Goal: Transaction & Acquisition: Purchase product/service

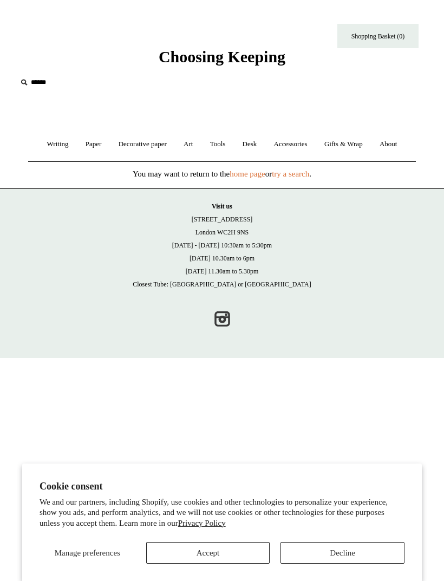
click at [284, 59] on span "Choosing Keeping" at bounding box center [222, 57] width 127 height 18
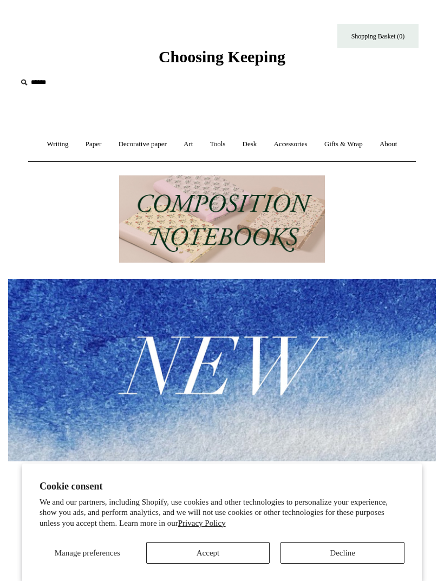
click at [51, 147] on link "Writing +" at bounding box center [58, 144] width 37 height 29
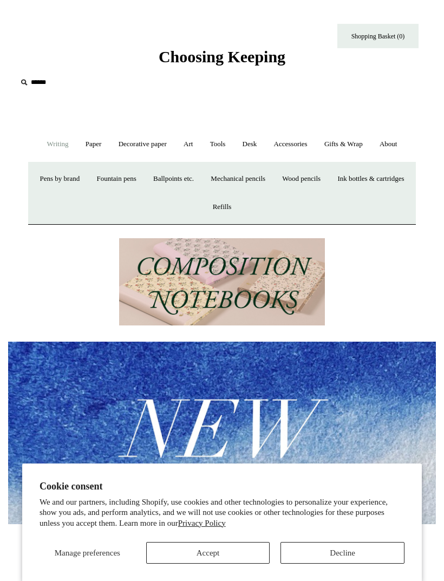
click at [92, 141] on link "Paper +" at bounding box center [93, 144] width 31 height 29
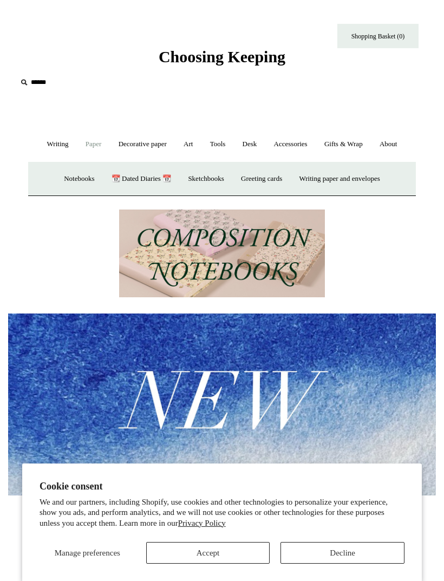
click at [60, 178] on link "Notebooks +" at bounding box center [78, 179] width 45 height 29
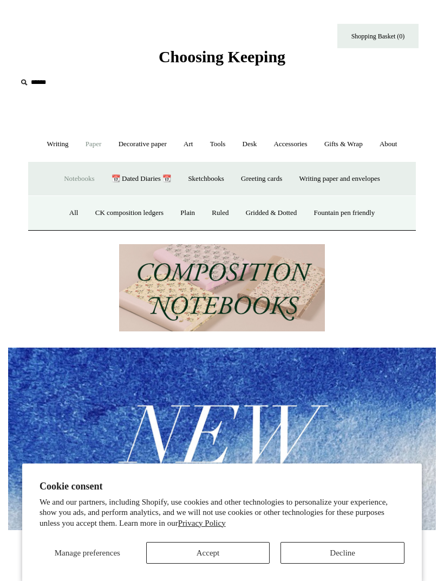
click at [191, 209] on link "Plain" at bounding box center [188, 213] width 30 height 29
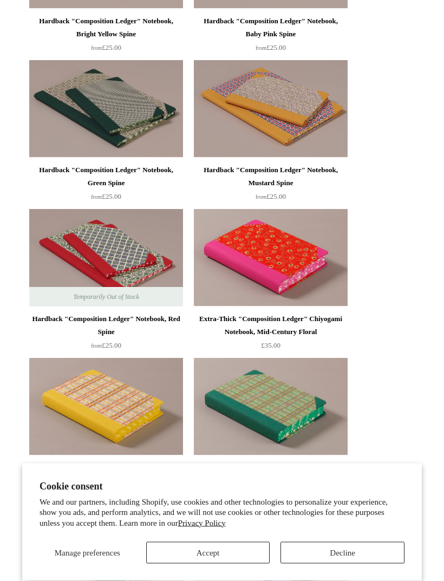
scroll to position [1910, 0]
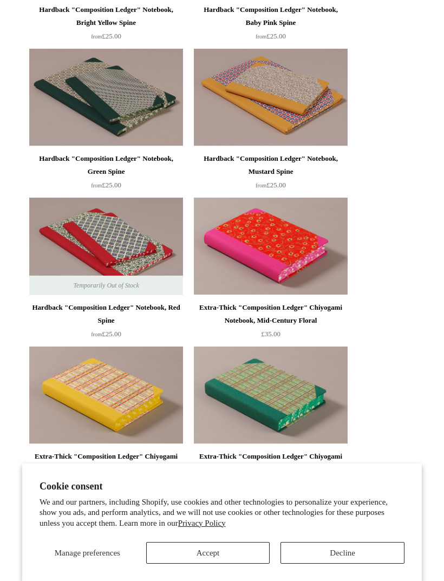
click at [324, 249] on img at bounding box center [271, 246] width 154 height 97
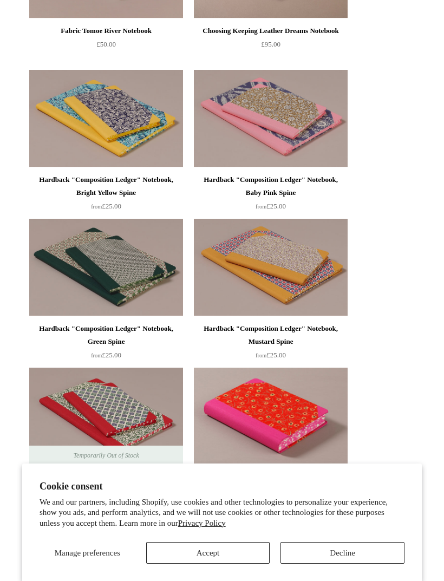
scroll to position [1741, 0]
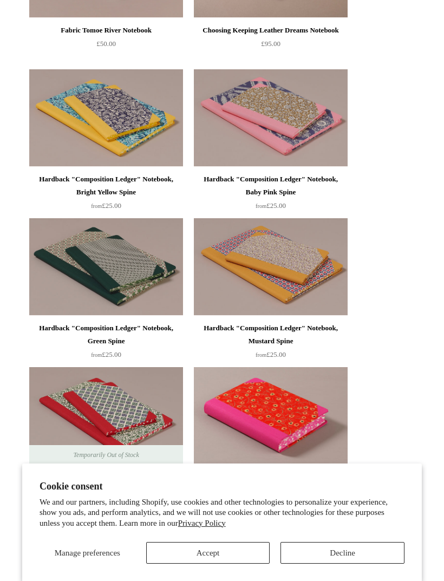
click at [77, 235] on img at bounding box center [106, 266] width 154 height 97
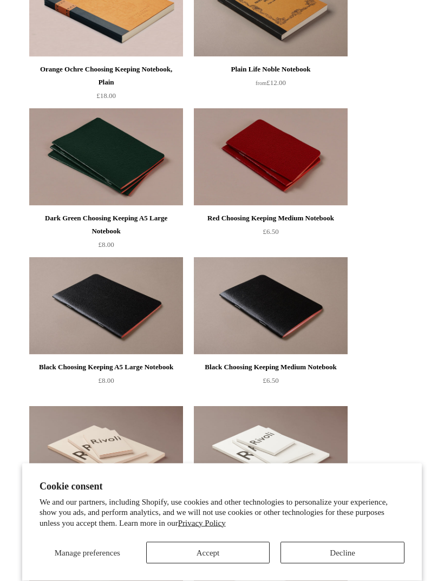
scroll to position [0, 0]
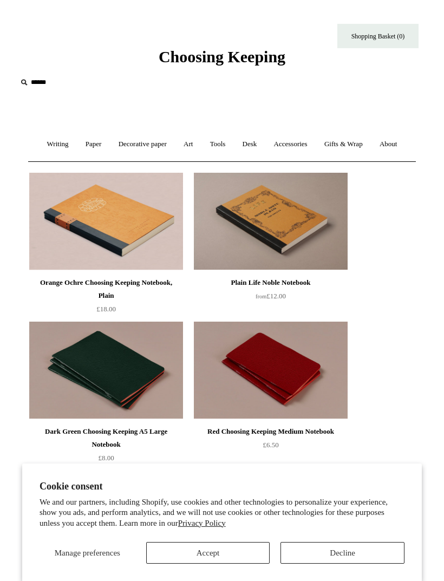
click at [96, 143] on link "Paper +" at bounding box center [93, 144] width 31 height 29
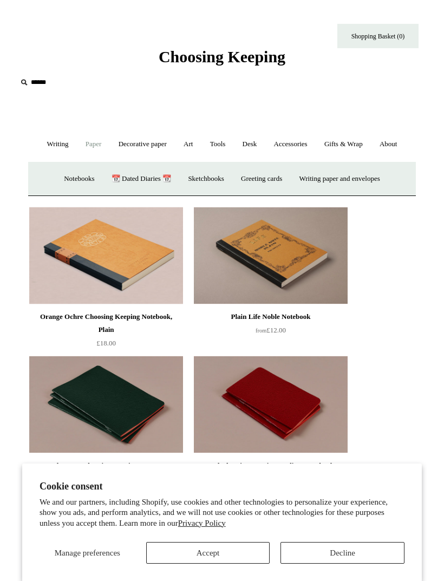
click at [56, 181] on link "Notebooks +" at bounding box center [78, 179] width 45 height 29
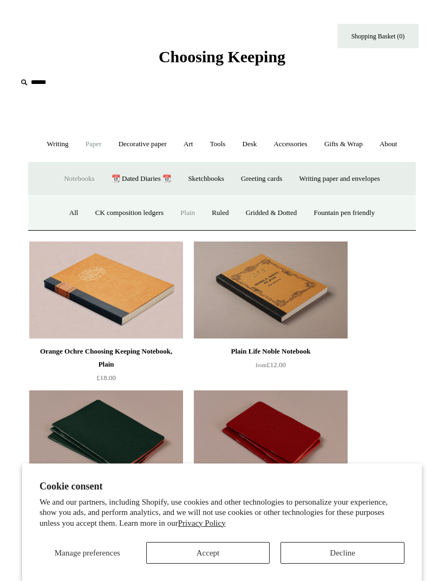
click at [222, 216] on link "Ruled" at bounding box center [220, 213] width 32 height 29
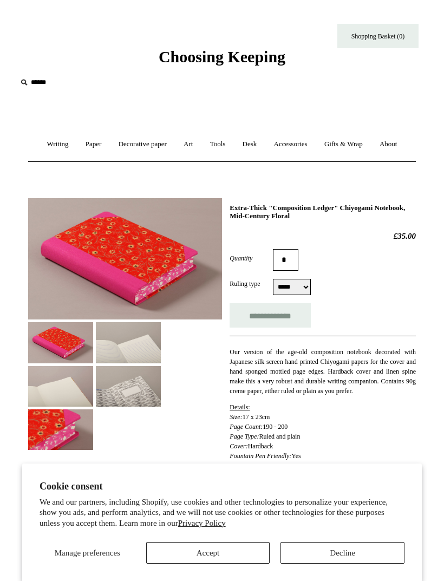
select select "*****"
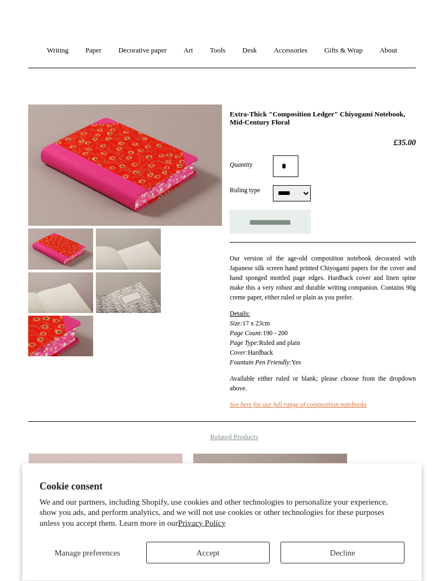
scroll to position [94, 0]
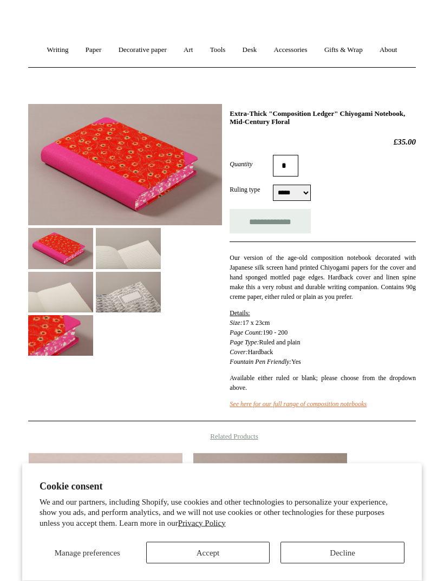
click at [107, 251] on img at bounding box center [128, 248] width 65 height 41
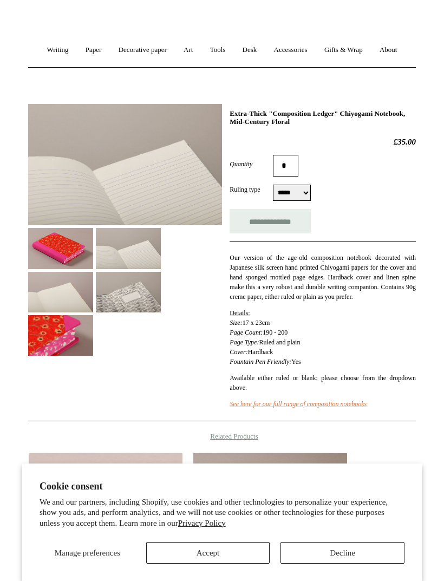
click at [41, 294] on img at bounding box center [60, 292] width 65 height 41
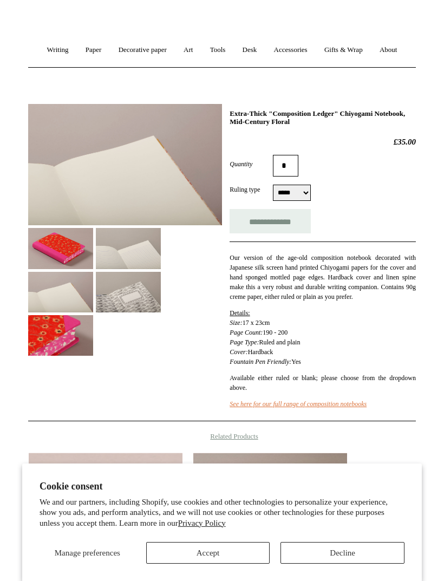
click at [42, 322] on img at bounding box center [60, 335] width 65 height 41
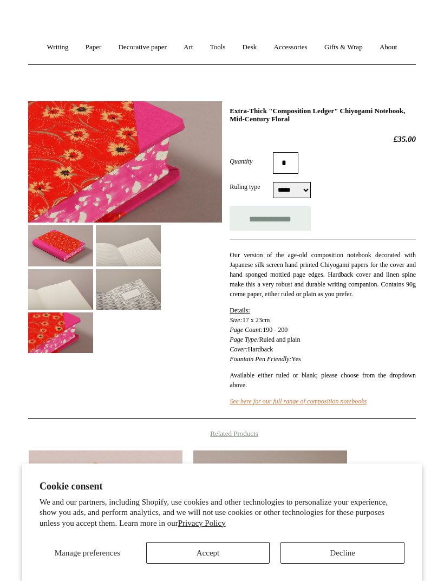
scroll to position [96, 0]
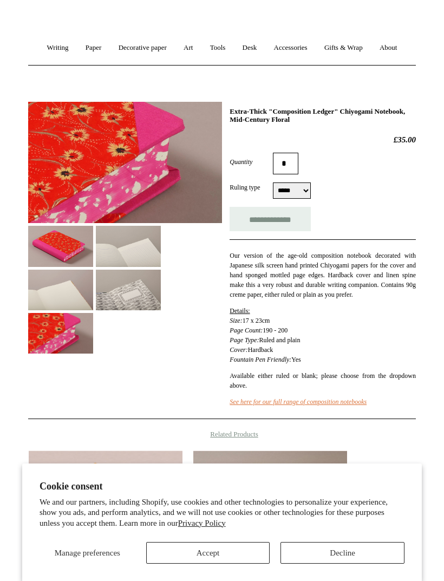
click at [55, 282] on img at bounding box center [60, 290] width 65 height 41
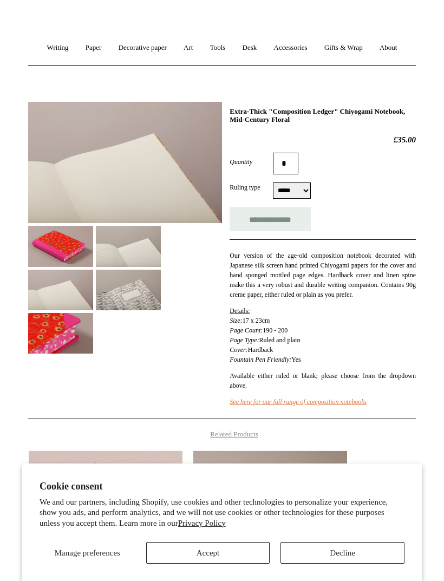
click at [128, 286] on img at bounding box center [128, 290] width 65 height 41
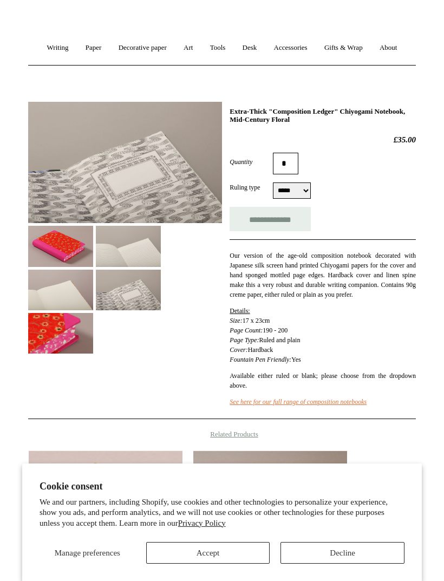
click at [107, 258] on img at bounding box center [128, 246] width 65 height 41
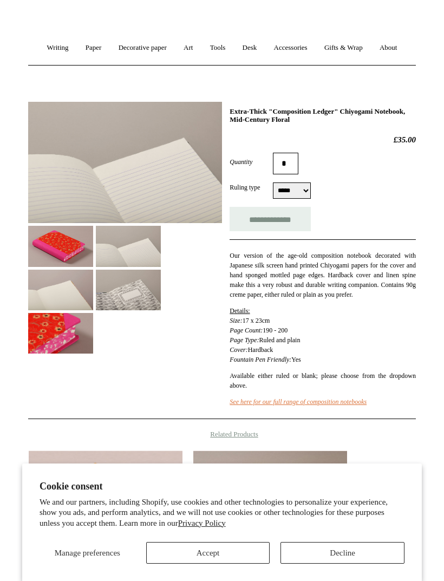
click at [60, 241] on img at bounding box center [60, 246] width 65 height 41
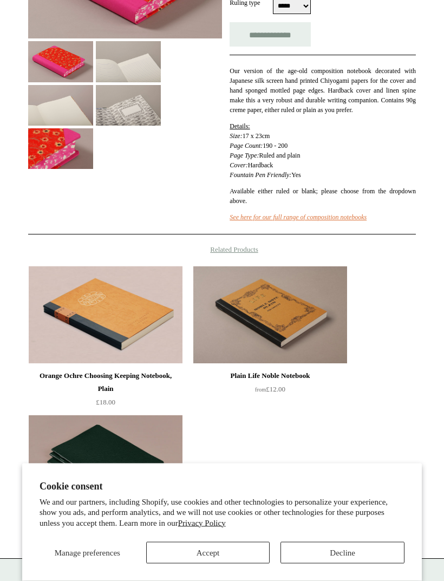
scroll to position [281, 0]
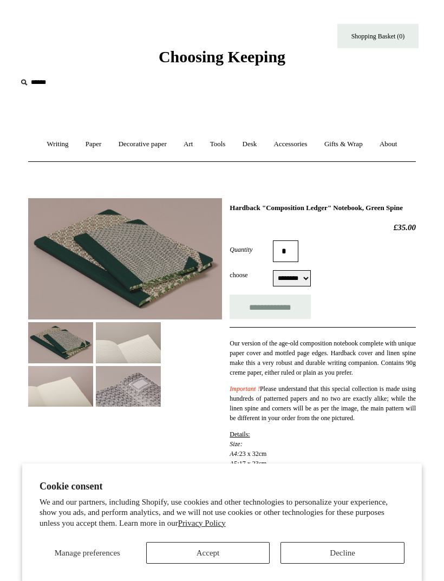
select select "********"
click at [75, 240] on img at bounding box center [125, 259] width 194 height 122
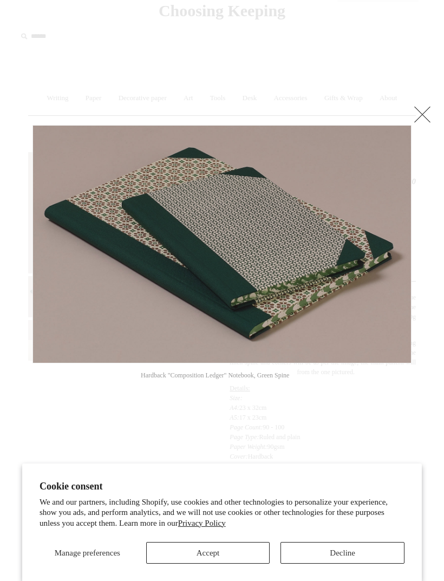
scroll to position [175, 0]
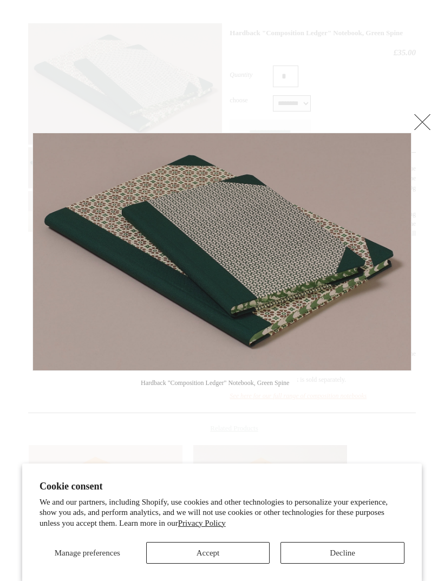
click at [426, 121] on link at bounding box center [422, 122] width 22 height 22
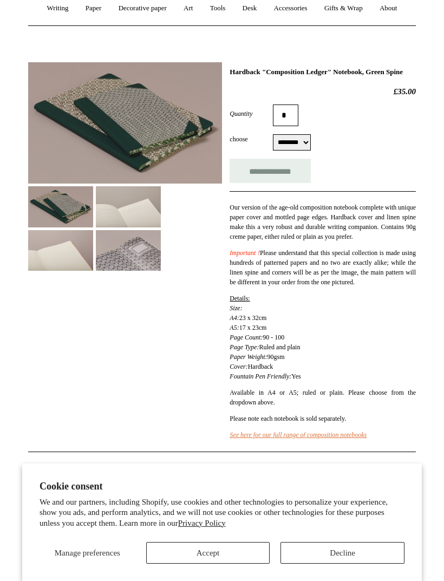
scroll to position [135, 0]
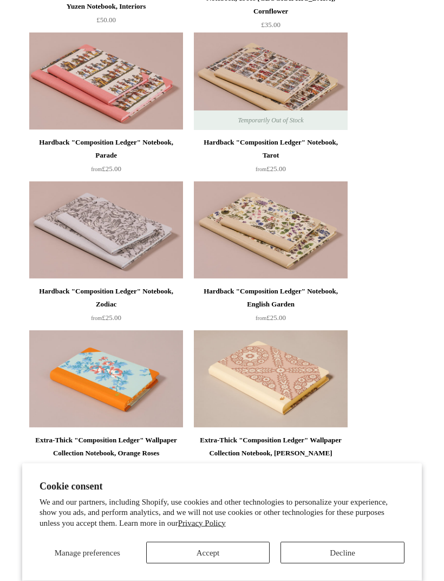
scroll to position [2373, 0]
click at [307, 305] on div "Hardback "Composition Ledger" Notebook, English Garden" at bounding box center [271, 298] width 148 height 26
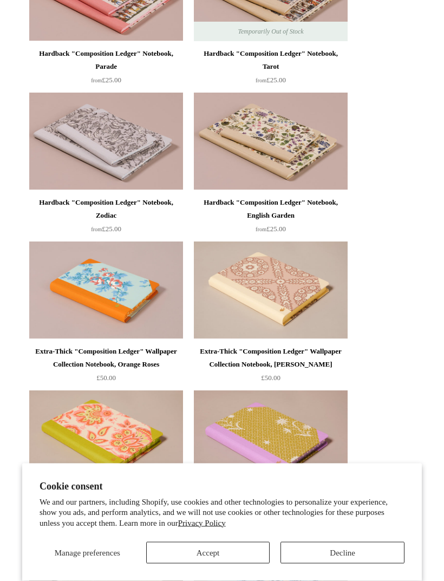
scroll to position [2462, 0]
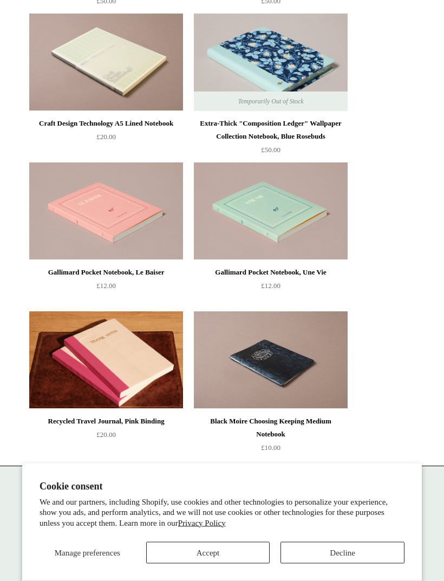
scroll to position [3007, 0]
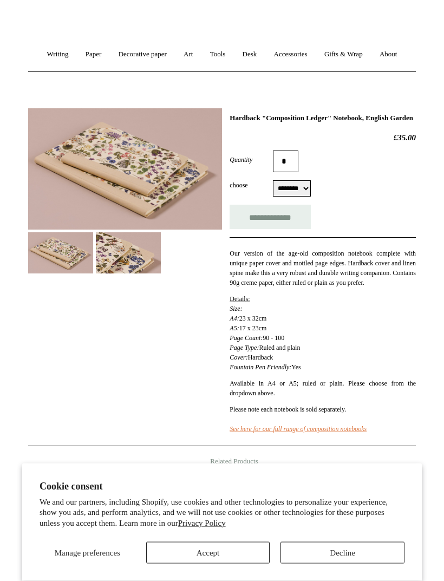
scroll to position [93, 0]
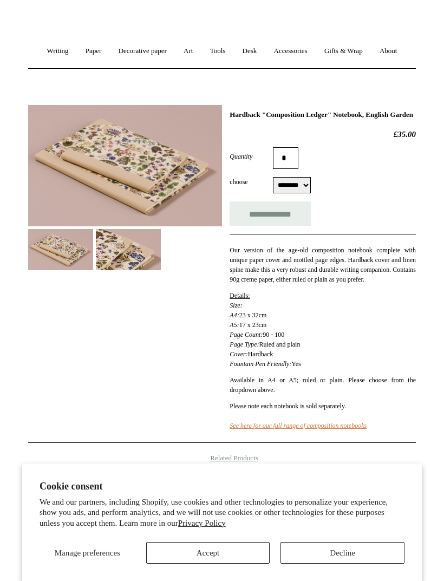
click at [294, 193] on select "******** ******** ******** ********" at bounding box center [292, 185] width 38 height 16
select select "********"
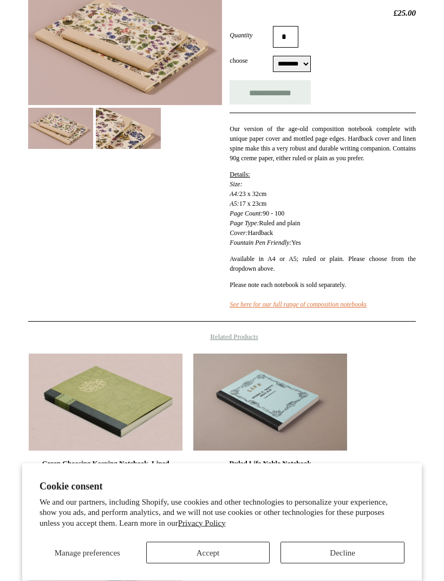
scroll to position [216, 0]
